Goal: Information Seeking & Learning: Learn about a topic

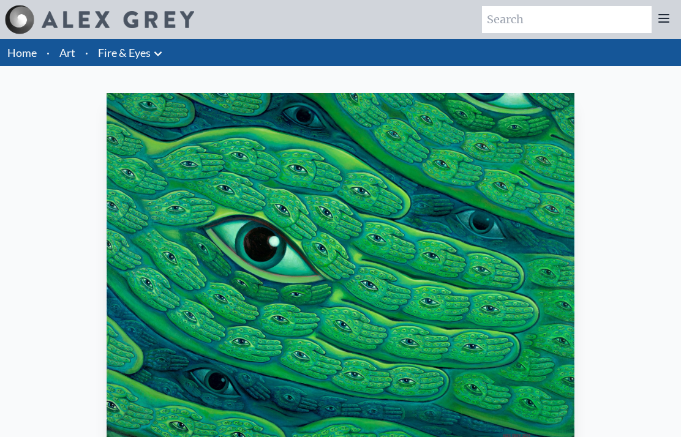
click at [69, 51] on link "Art" at bounding box center [67, 52] width 16 height 17
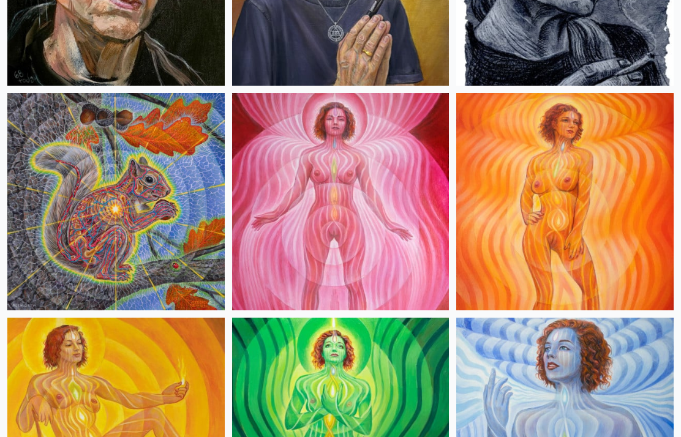
scroll to position [1168, 0]
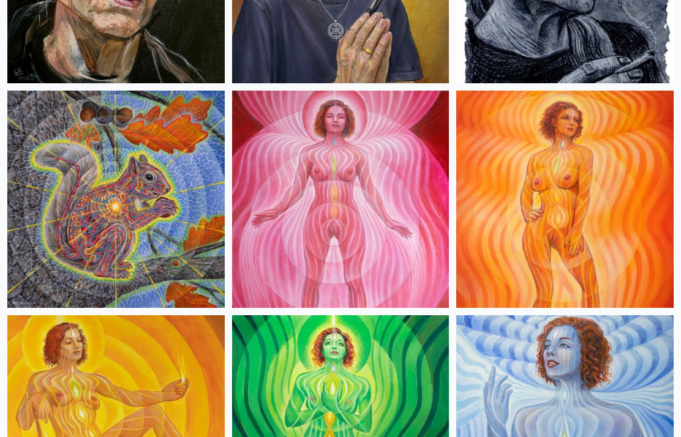
click at [408, 214] on img at bounding box center [340, 199] width 217 height 217
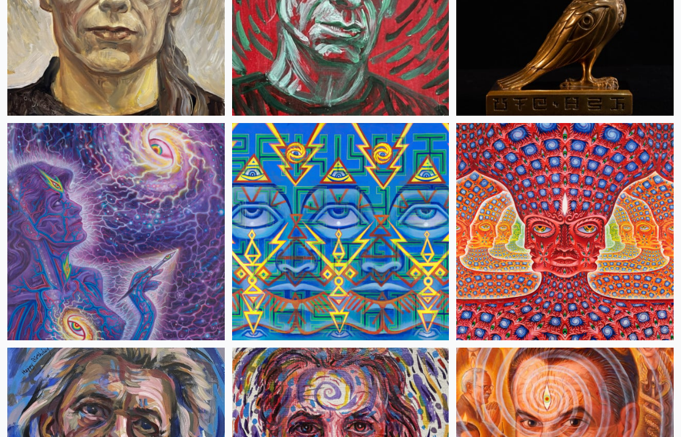
scroll to position [4733, 0]
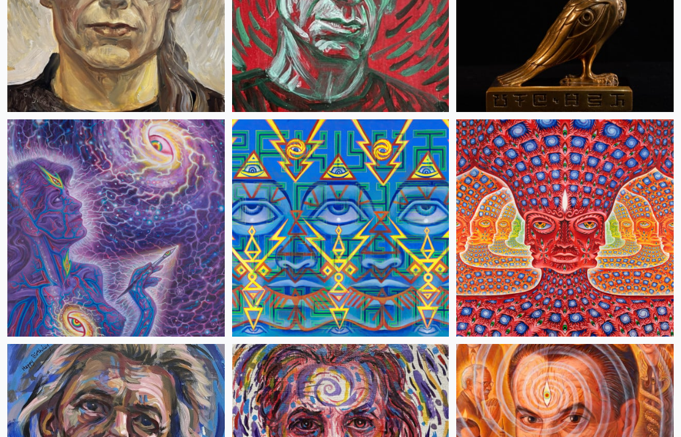
click at [603, 234] on img at bounding box center [564, 227] width 217 height 217
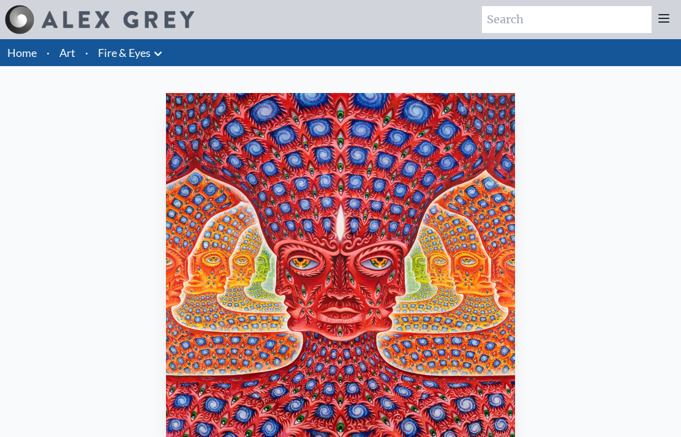
click at [157, 44] on button at bounding box center [158, 52] width 15 height 17
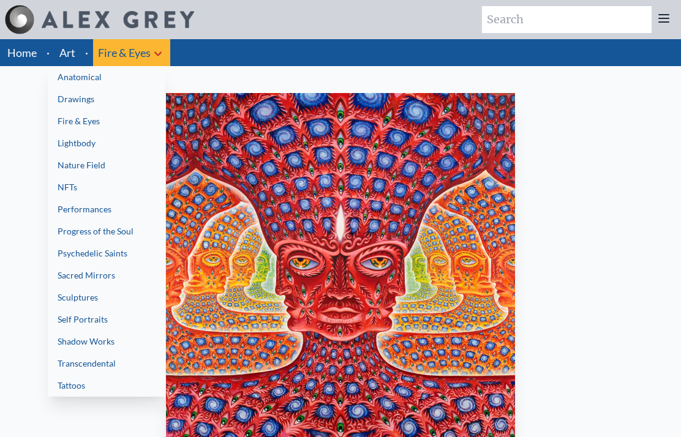
click at [93, 134] on link "Lightbody" at bounding box center [107, 143] width 118 height 22
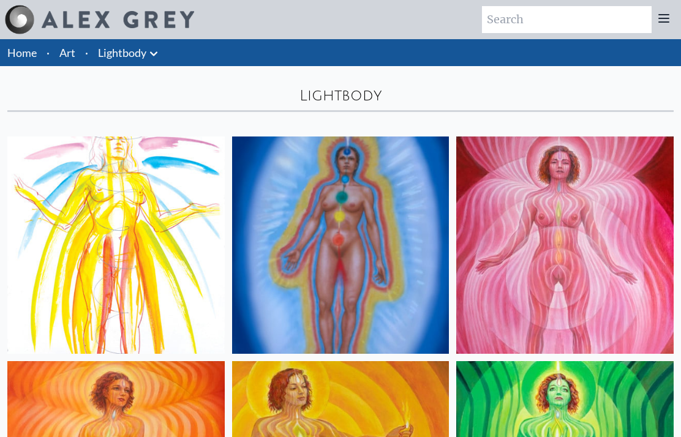
click at [157, 45] on button at bounding box center [153, 52] width 15 height 17
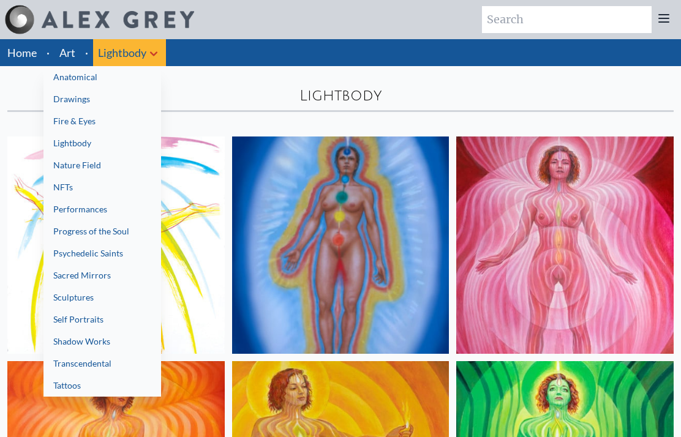
click at [103, 251] on link "Psychedelic Saints" at bounding box center [102, 254] width 118 height 22
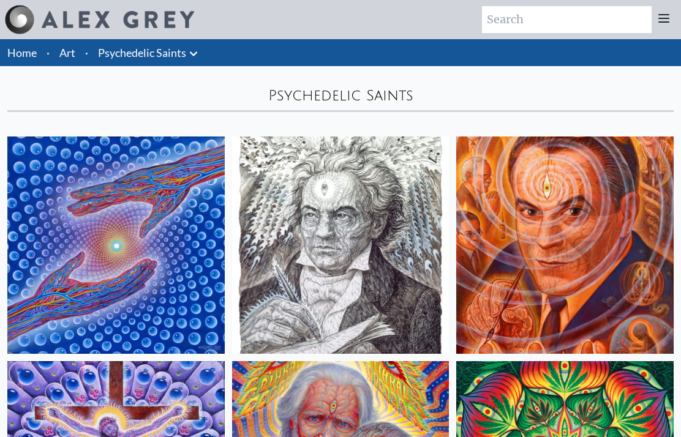
click at [188, 55] on icon at bounding box center [193, 54] width 15 height 15
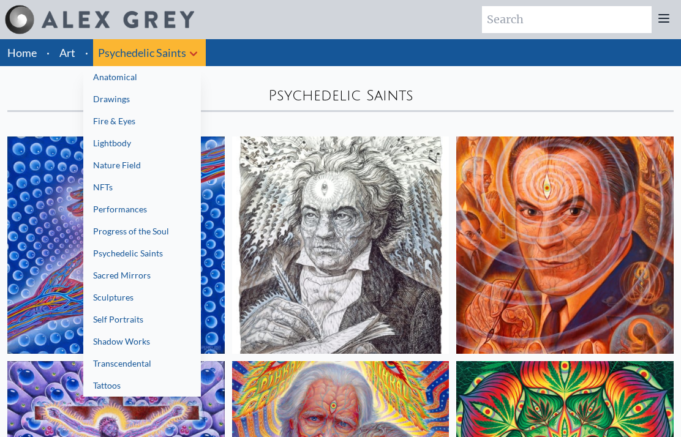
click at [127, 276] on link "Sacred Mirrors" at bounding box center [142, 276] width 118 height 22
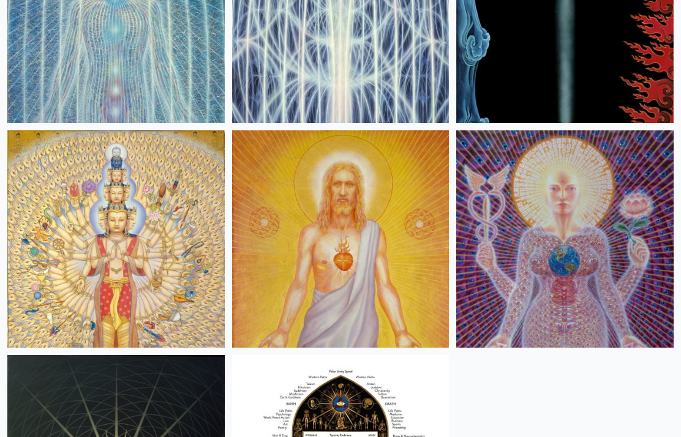
scroll to position [1354, 0]
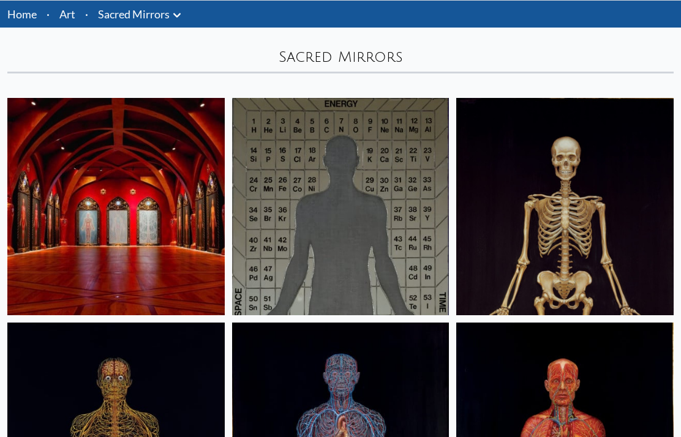
scroll to position [0, 0]
